Goal: Navigation & Orientation: Find specific page/section

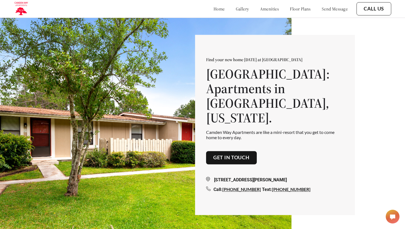
click at [214, 8] on link "home" at bounding box center [219, 9] width 11 height 6
click at [214, 10] on link "home" at bounding box center [219, 9] width 11 height 6
click at [214, 7] on link "home" at bounding box center [219, 9] width 11 height 6
click at [242, 6] on div "home gallery amenities floor plans send message" at bounding box center [275, 9] width 145 height 6
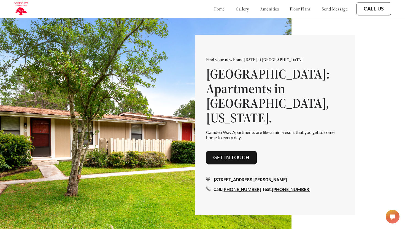
click at [236, 7] on link "gallery" at bounding box center [242, 9] width 13 height 6
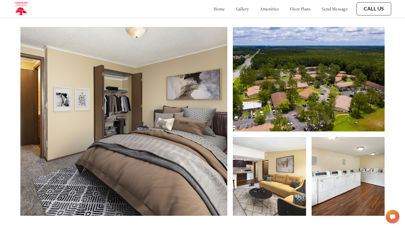
scroll to position [239, 0]
